Goal: Task Accomplishment & Management: Manage account settings

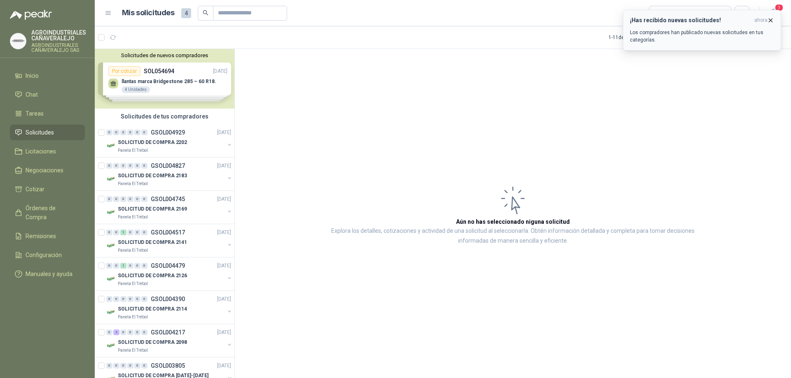
click at [767, 16] on button "¡Has recibido nuevas solicitudes! ahora Los compradores han publicado nuevas so…" at bounding box center [702, 30] width 158 height 41
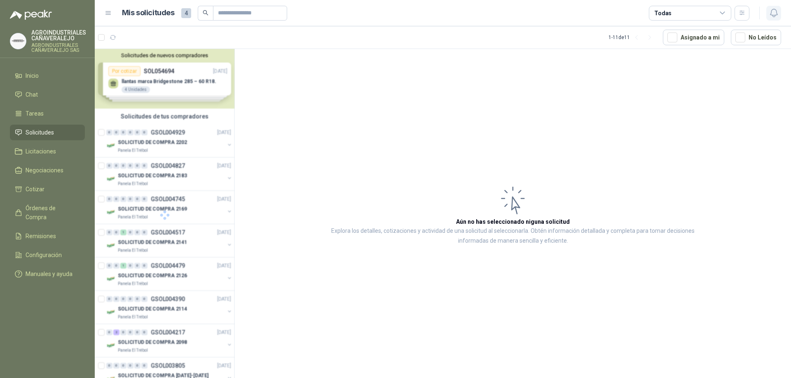
click at [770, 15] on icon "button" at bounding box center [773, 13] width 10 height 10
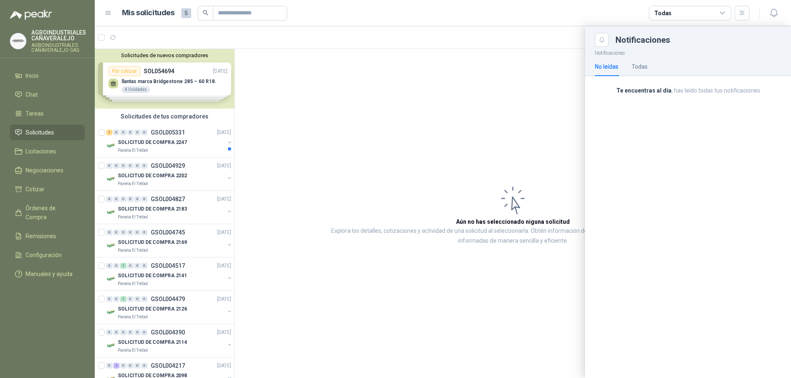
click at [629, 61] on div "No leídas Todas" at bounding box center [621, 66] width 53 height 19
click at [634, 68] on div "Todas" at bounding box center [639, 66] width 16 height 9
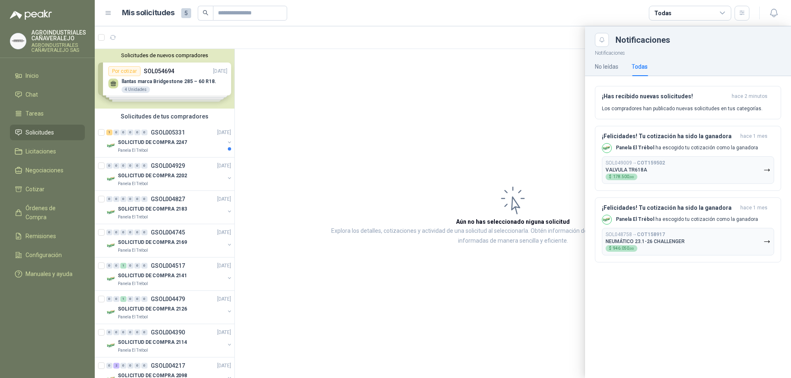
click at [240, 133] on div at bounding box center [443, 202] width 696 height 352
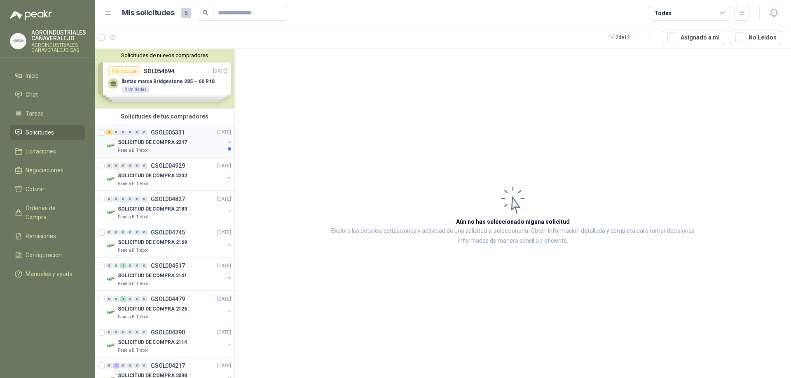
click at [179, 142] on p "SOLICITUD DE COMPRA 2247" at bounding box center [152, 143] width 69 height 8
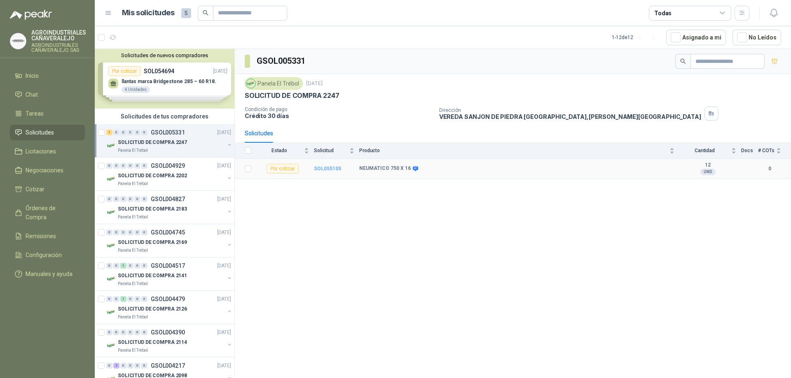
click at [329, 167] on b "SOL055105" at bounding box center [327, 169] width 27 height 6
